Goal: Task Accomplishment & Management: Manage account settings

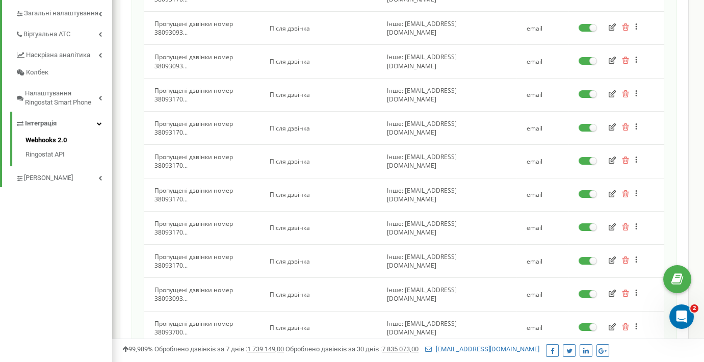
scroll to position [569, 0]
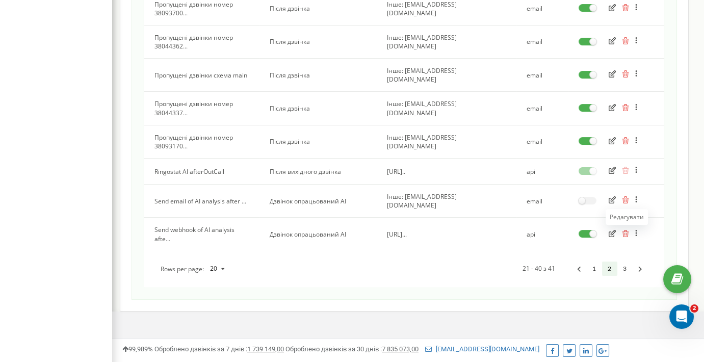
click at [612, 230] on icon "button" at bounding box center [612, 233] width 7 height 7
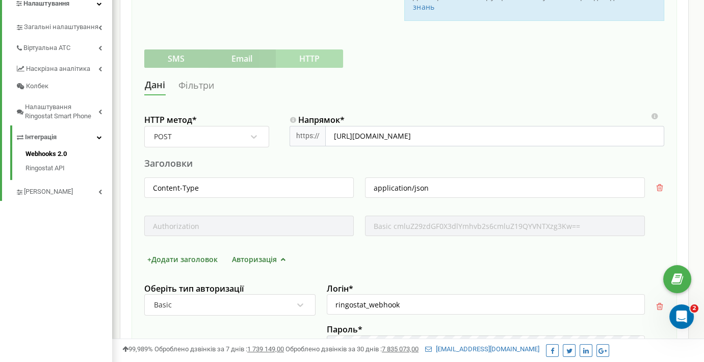
scroll to position [239, 0]
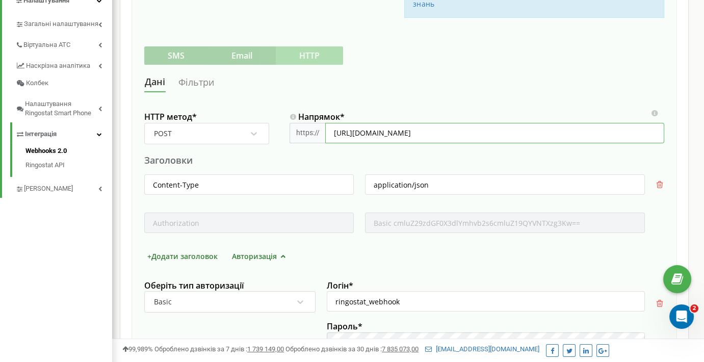
drag, startPoint x: 457, startPoint y: 132, endPoint x: 328, endPoint y: 135, distance: 129.5
click at [328, 135] on input "[URL][DOMAIN_NAME]" at bounding box center [494, 133] width 339 height 20
paste input "[URL][DOMAIN_NAME]"
type input "[URL][DOMAIN_NAME]"
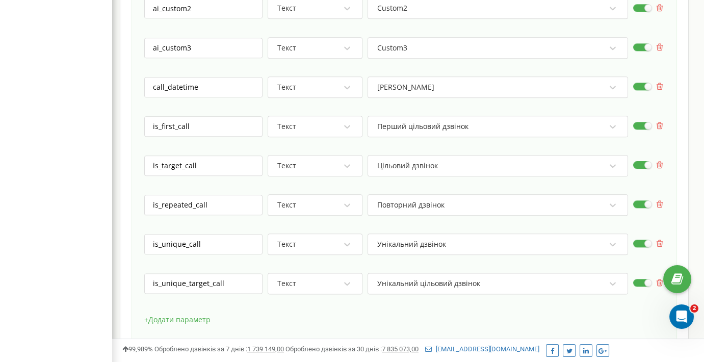
scroll to position [2718, 0]
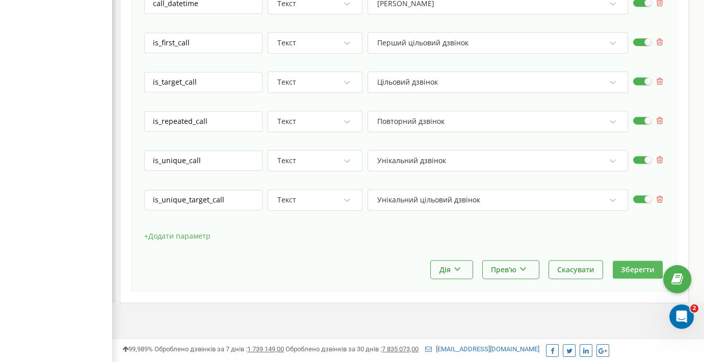
click at [627, 270] on button "Зберегти" at bounding box center [638, 269] width 50 height 18
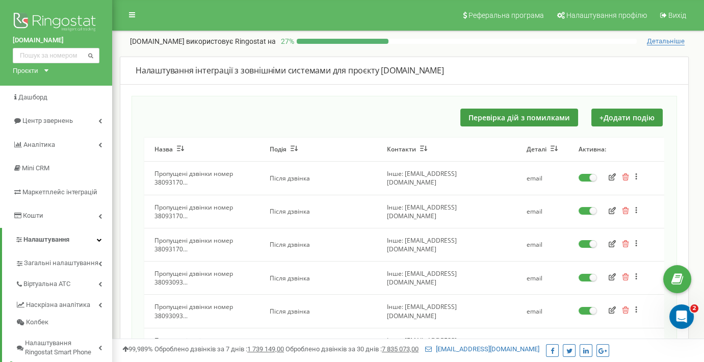
scroll to position [569, 0]
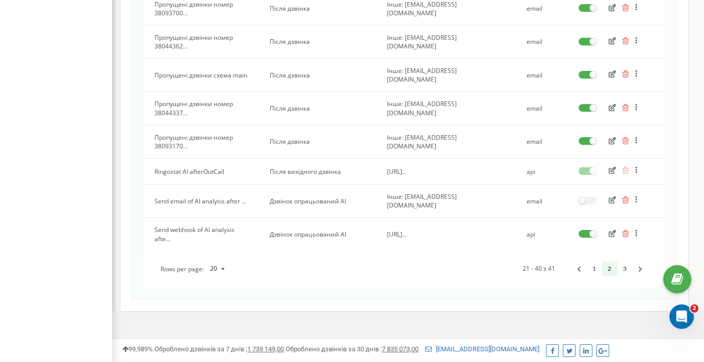
click at [612, 230] on icon "button" at bounding box center [612, 233] width 7 height 7
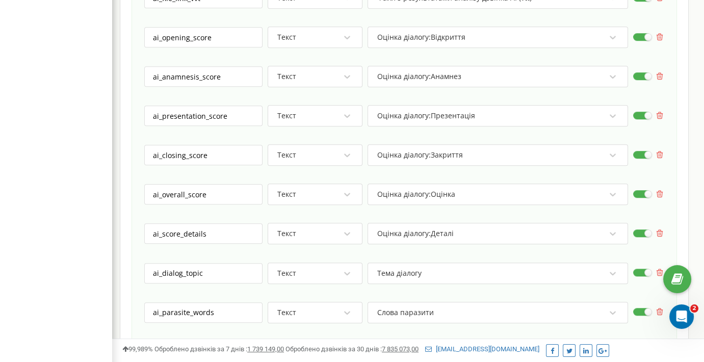
scroll to position [2718, 0]
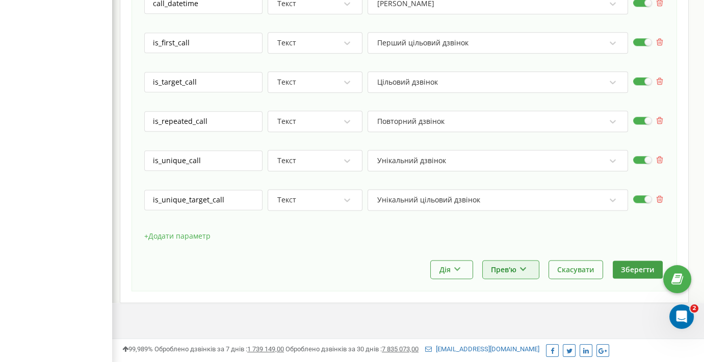
click at [517, 267] on button "Прев'ю" at bounding box center [511, 269] width 56 height 18
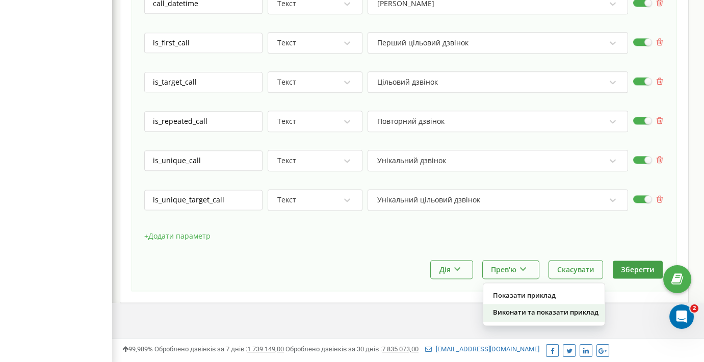
click at [552, 305] on div "Виконати та показати приклад" at bounding box center [543, 312] width 121 height 17
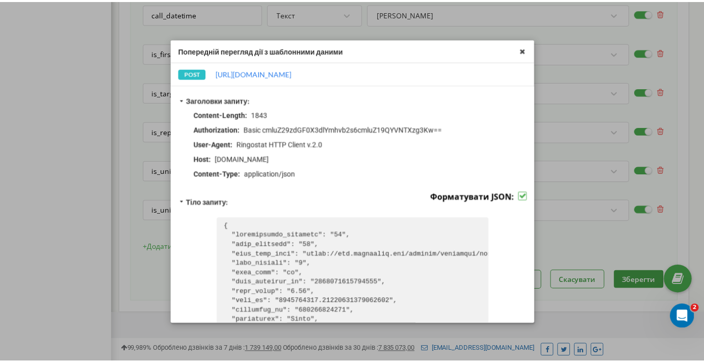
scroll to position [598, 0]
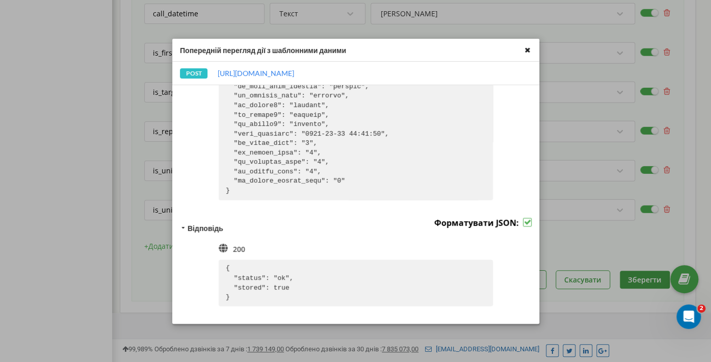
click at [527, 48] on icon at bounding box center [527, 50] width 12 height 12
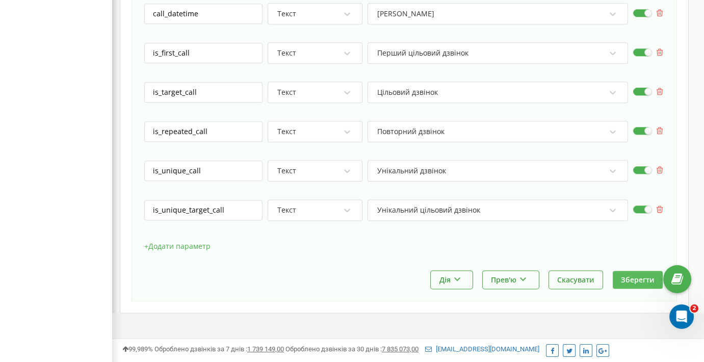
click at [636, 273] on button "Зберегти" at bounding box center [638, 280] width 50 height 18
